Goal: Find specific page/section: Find specific page/section

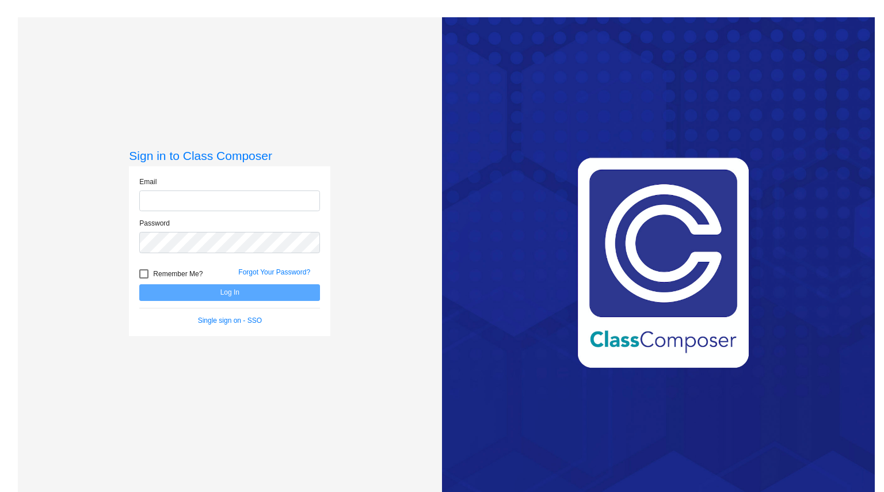
click at [637, 260] on div "Love Class Composer? Share it with a friend! If you're happy with Class Compose…" at bounding box center [658, 263] width 433 height 492
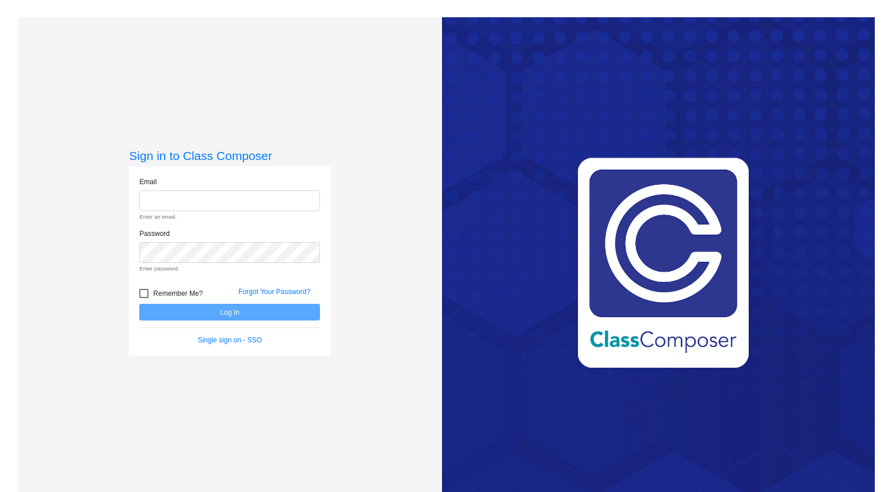
click at [148, 187] on div "Email Enter an email." at bounding box center [229, 199] width 181 height 45
click at [152, 197] on input "email" at bounding box center [229, 201] width 181 height 21
type input "[PERSON_NAME][EMAIL_ADDRESS][PERSON_NAME][PERSON_NAME][DOMAIN_NAME]"
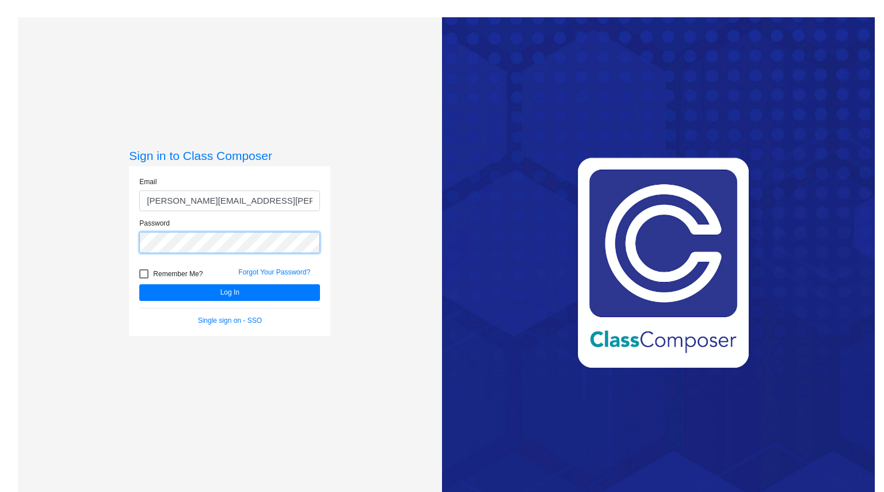
click at [139, 284] on button "Log In" at bounding box center [229, 292] width 181 height 17
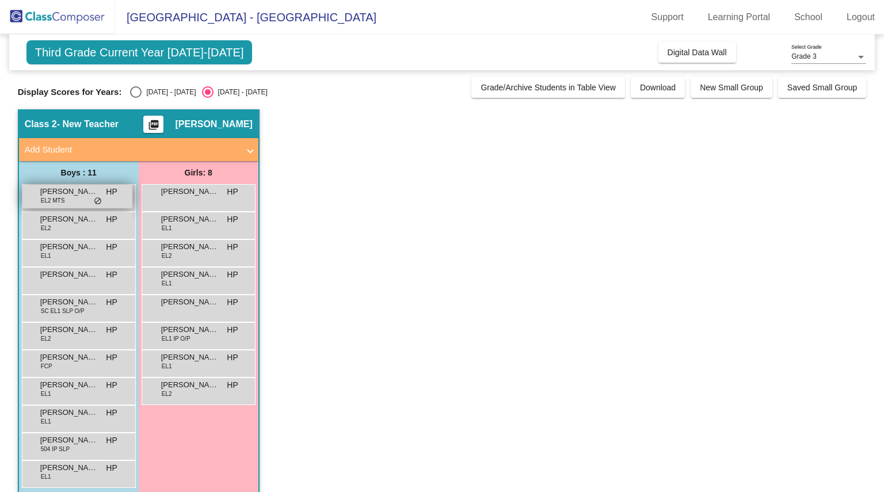
click at [63, 195] on span "[PERSON_NAME]" at bounding box center [69, 192] width 58 height 12
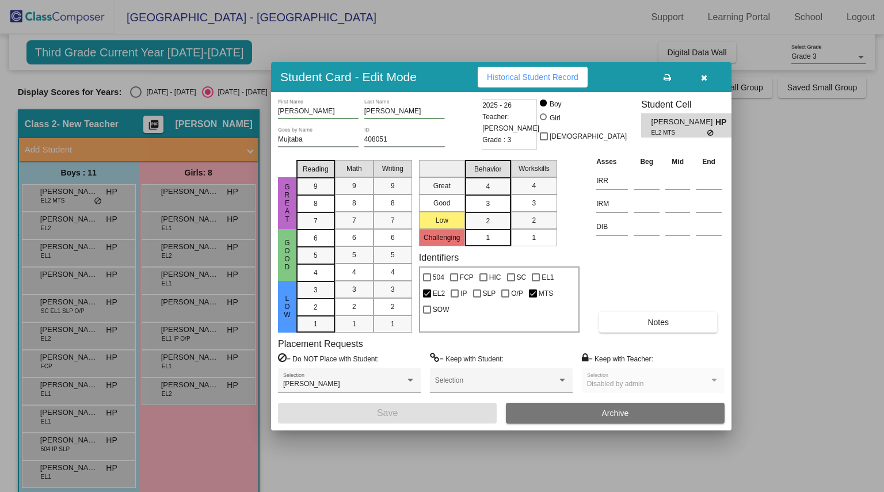
click at [503, 79] on span "Historical Student Record" at bounding box center [533, 77] width 92 height 9
click at [708, 73] on button "button" at bounding box center [704, 77] width 37 height 21
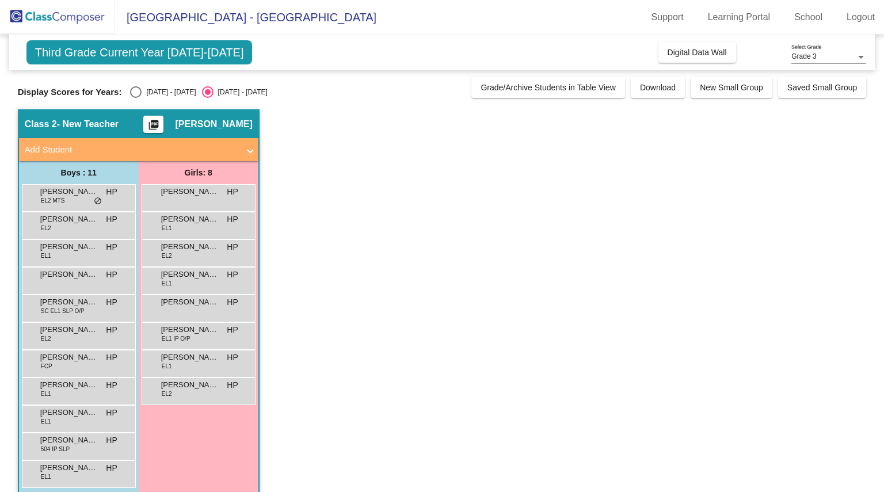
scroll to position [14, 0]
